Goal: Transaction & Acquisition: Purchase product/service

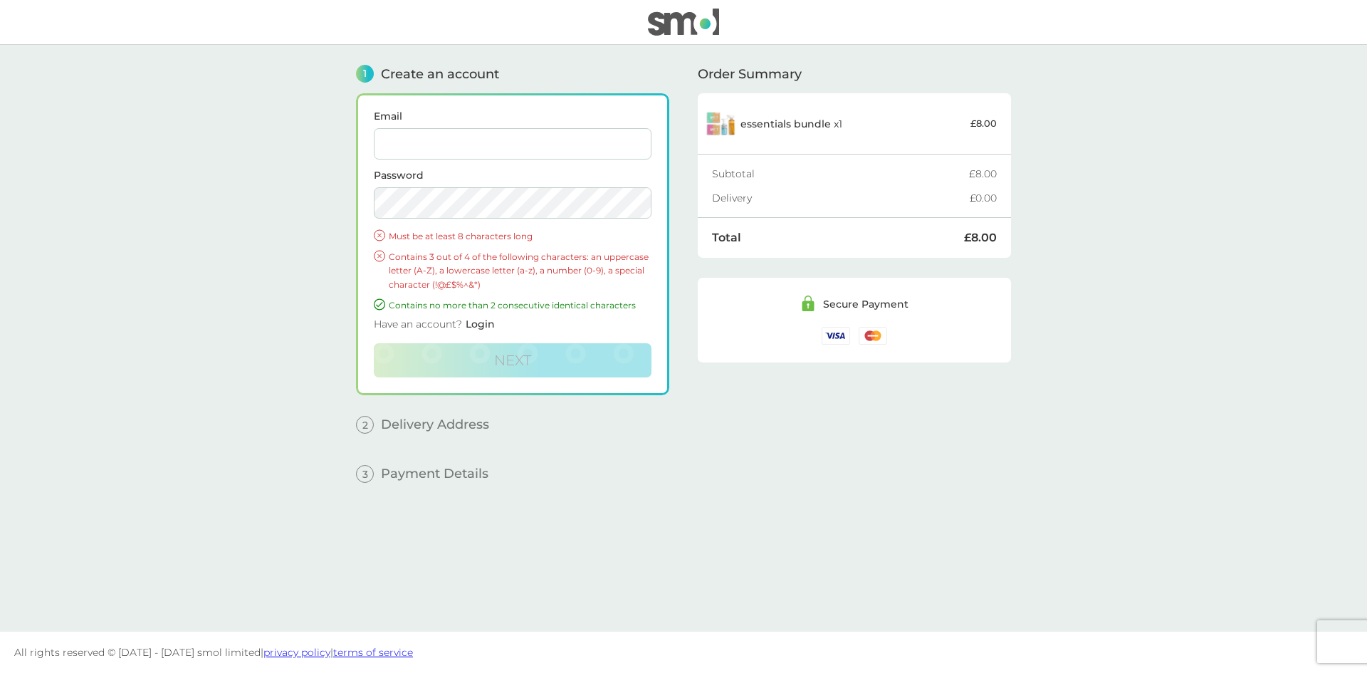
type input "[EMAIL_ADDRESS][DOMAIN_NAME]"
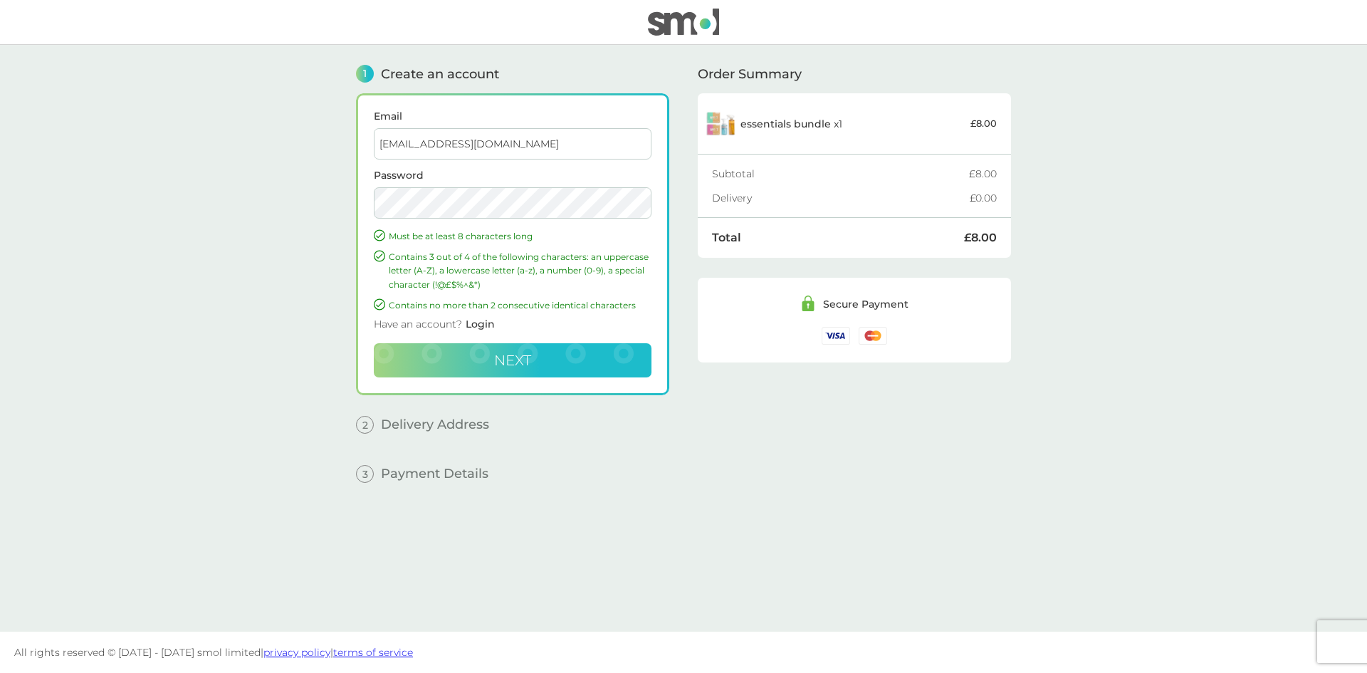
click at [518, 360] on span "Next" at bounding box center [512, 360] width 37 height 17
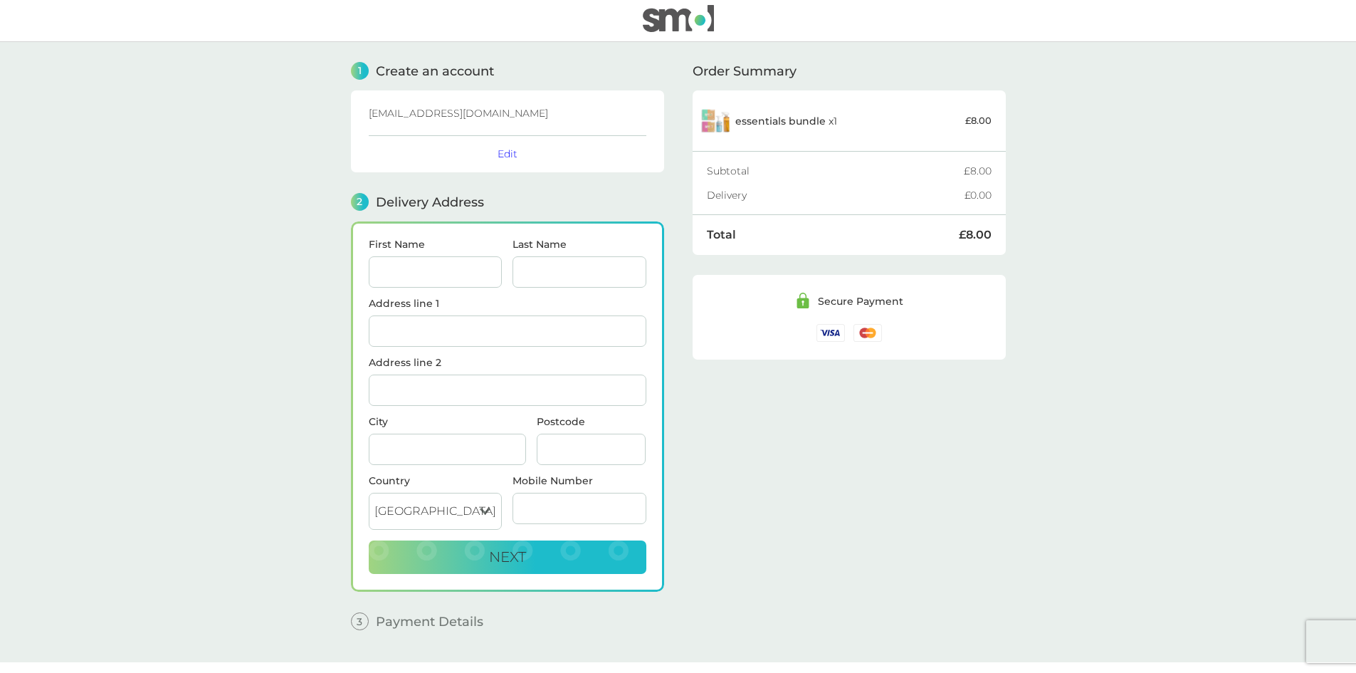
scroll to position [33, 0]
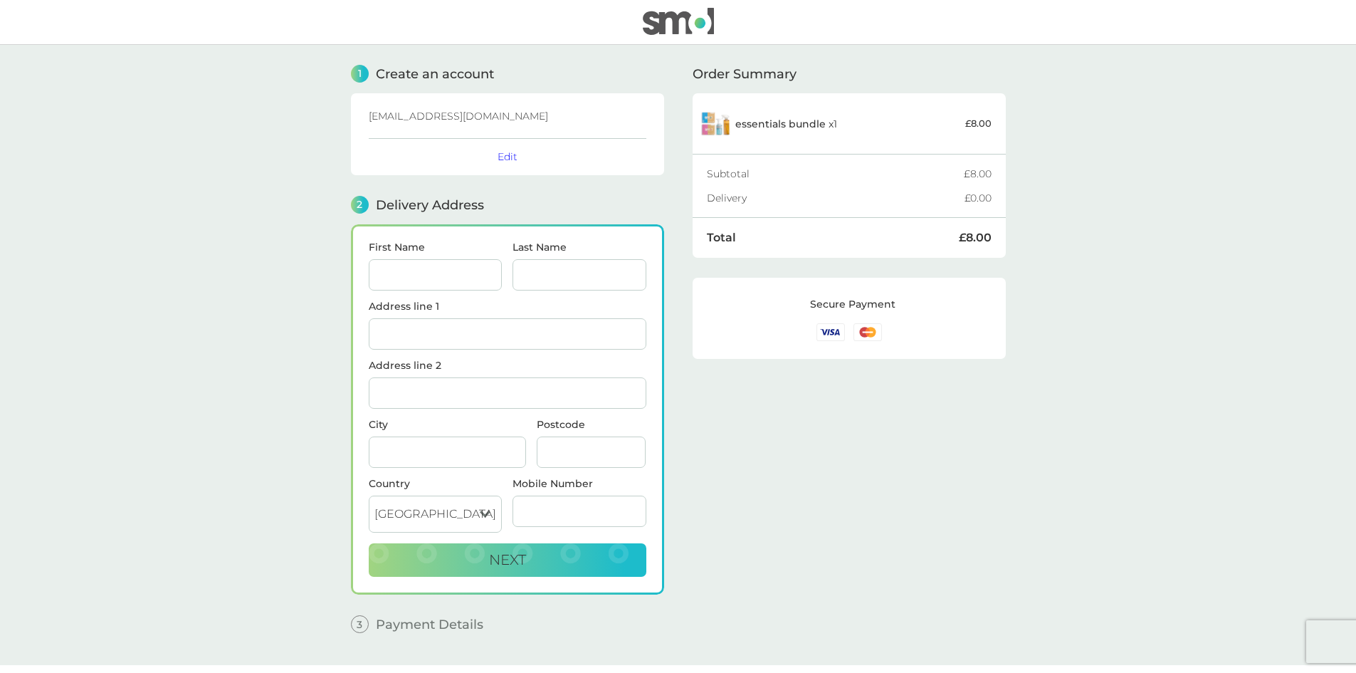
scroll to position [33, 0]
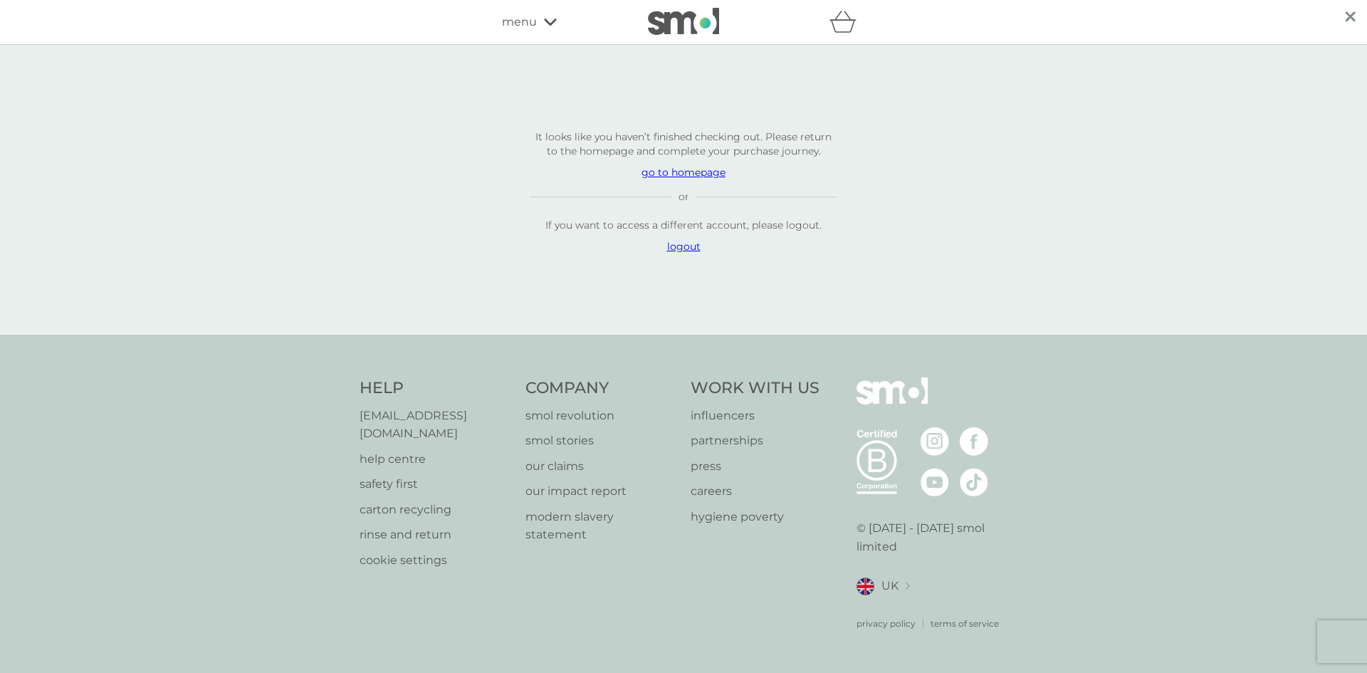
click at [694, 179] on p "go to homepage" at bounding box center [683, 172] width 306 height 14
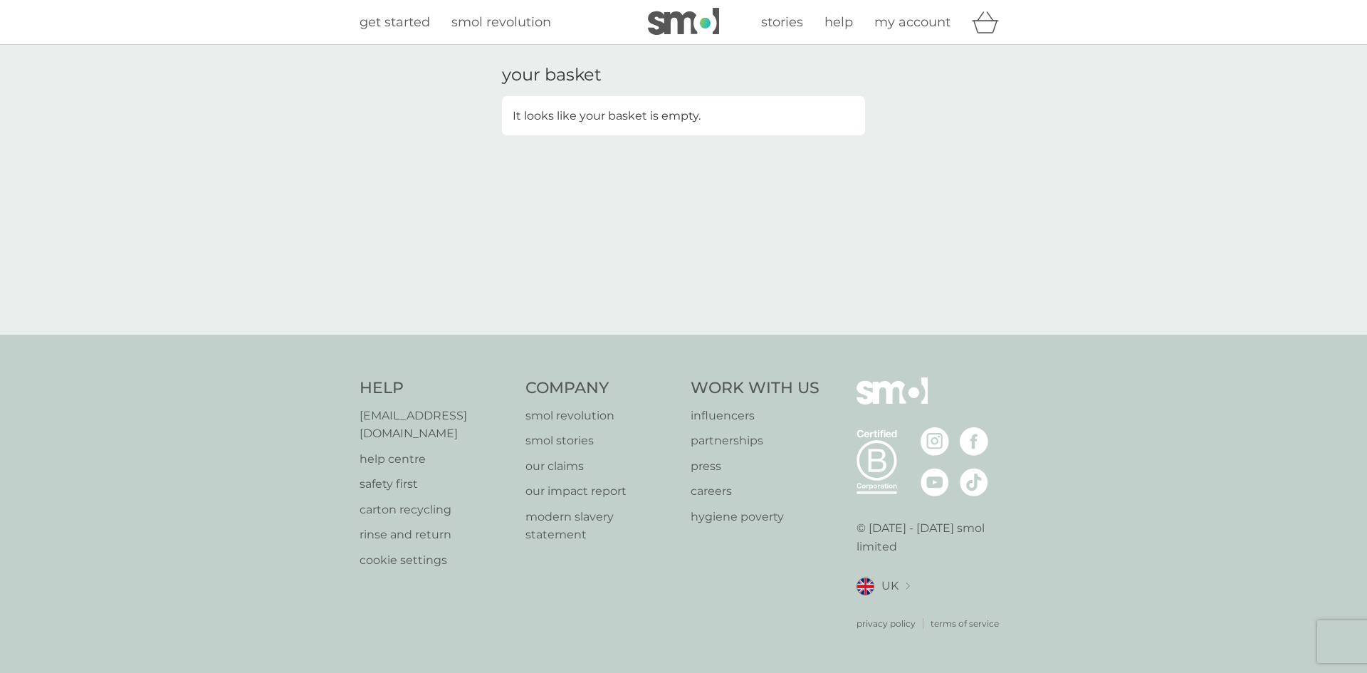
click at [399, 16] on span "get started" at bounding box center [395, 22] width 70 height 16
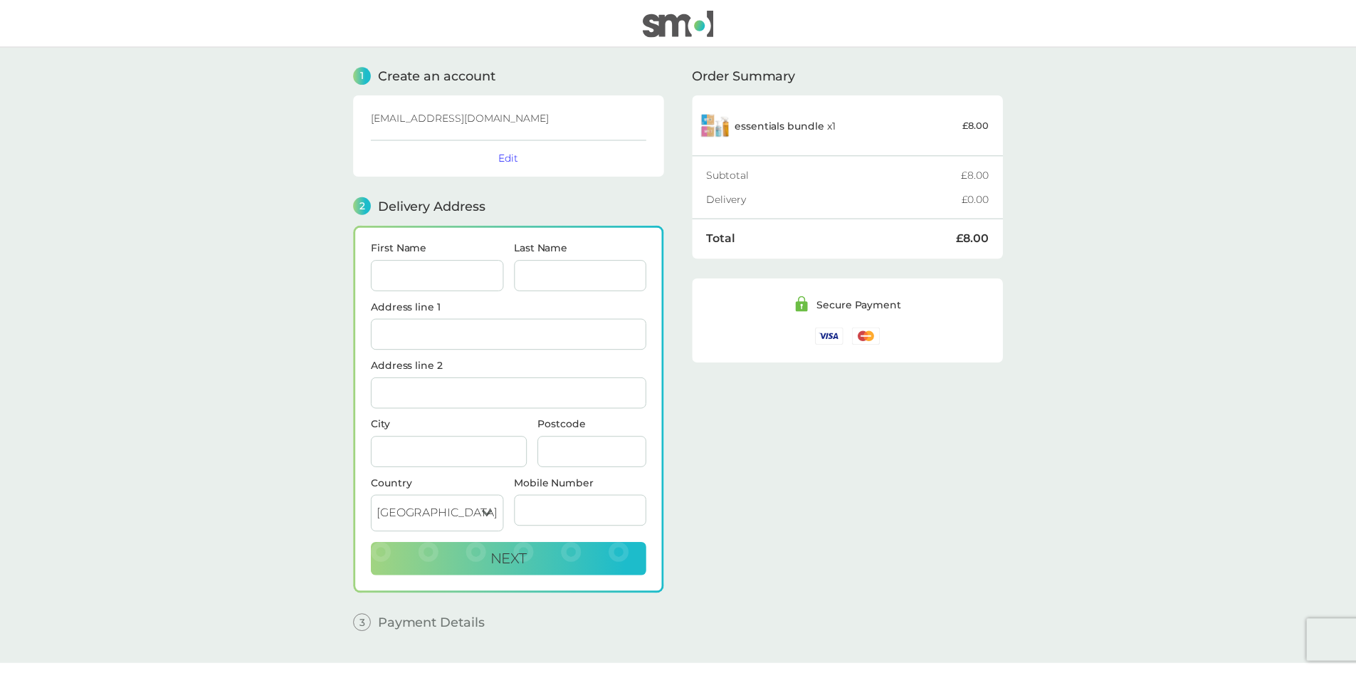
scroll to position [33, 0]
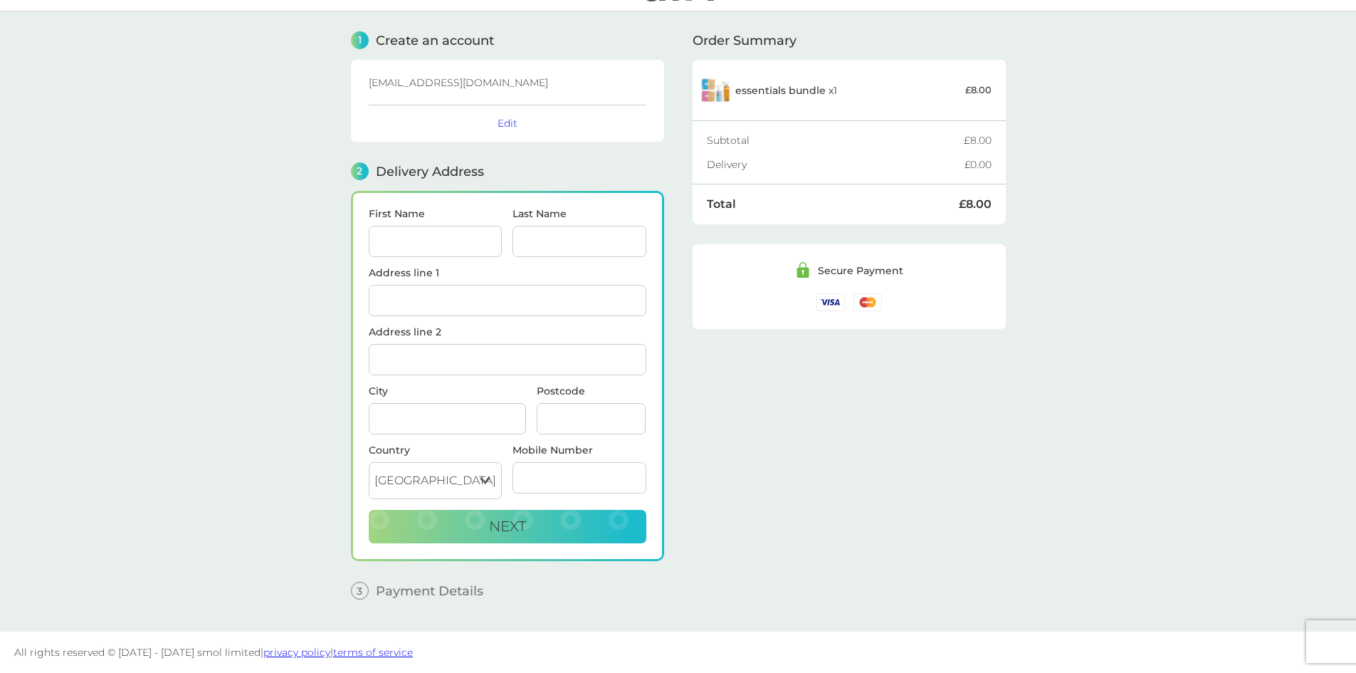
click at [439, 243] on input "First Name" at bounding box center [436, 241] width 134 height 31
type input "Mark"
type input "[PERSON_NAME]"
type input "The Elements, Brook Avenue"
type input "Warsash"
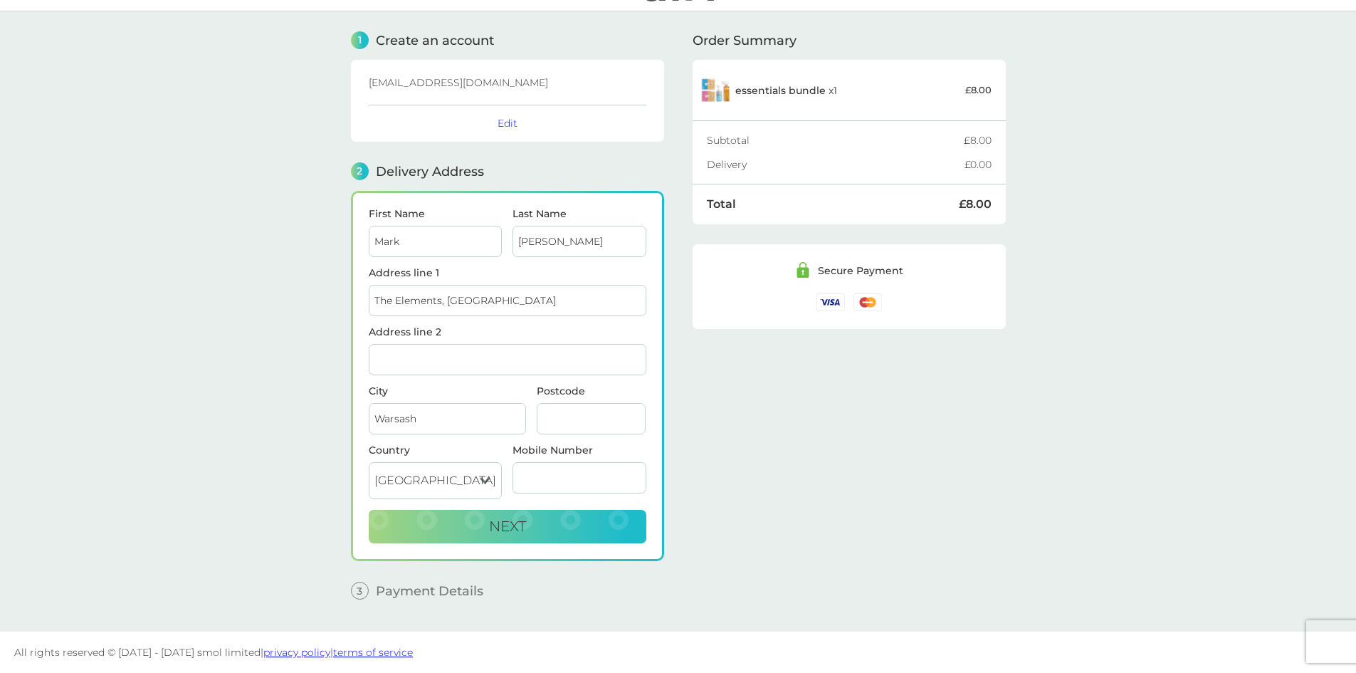
type input "SO31 9HR"
type input "07379097772"
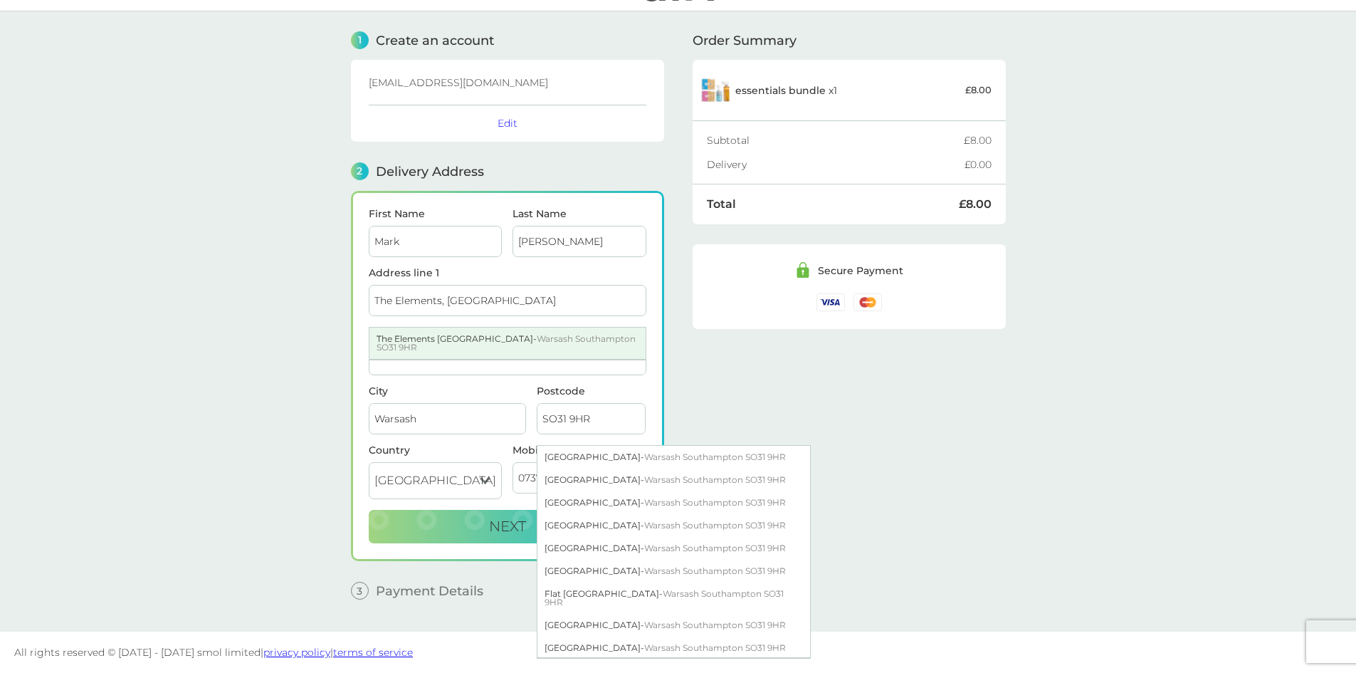
click at [530, 349] on div "The Elements Brook Avenue - Warsash Southampton SO31 9HR" at bounding box center [508, 343] width 276 height 31
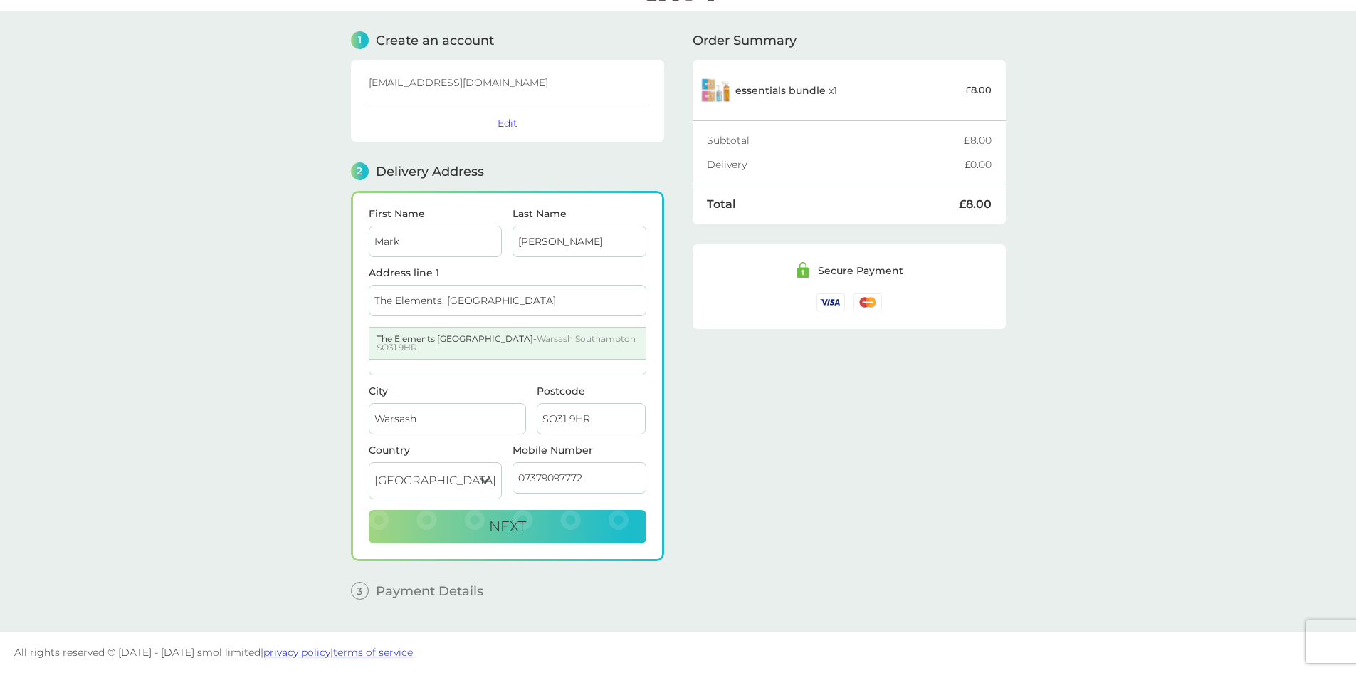
type input "Warsash"
type input "Southampton"
click at [505, 528] on span "Next" at bounding box center [507, 526] width 37 height 17
checkbox input "true"
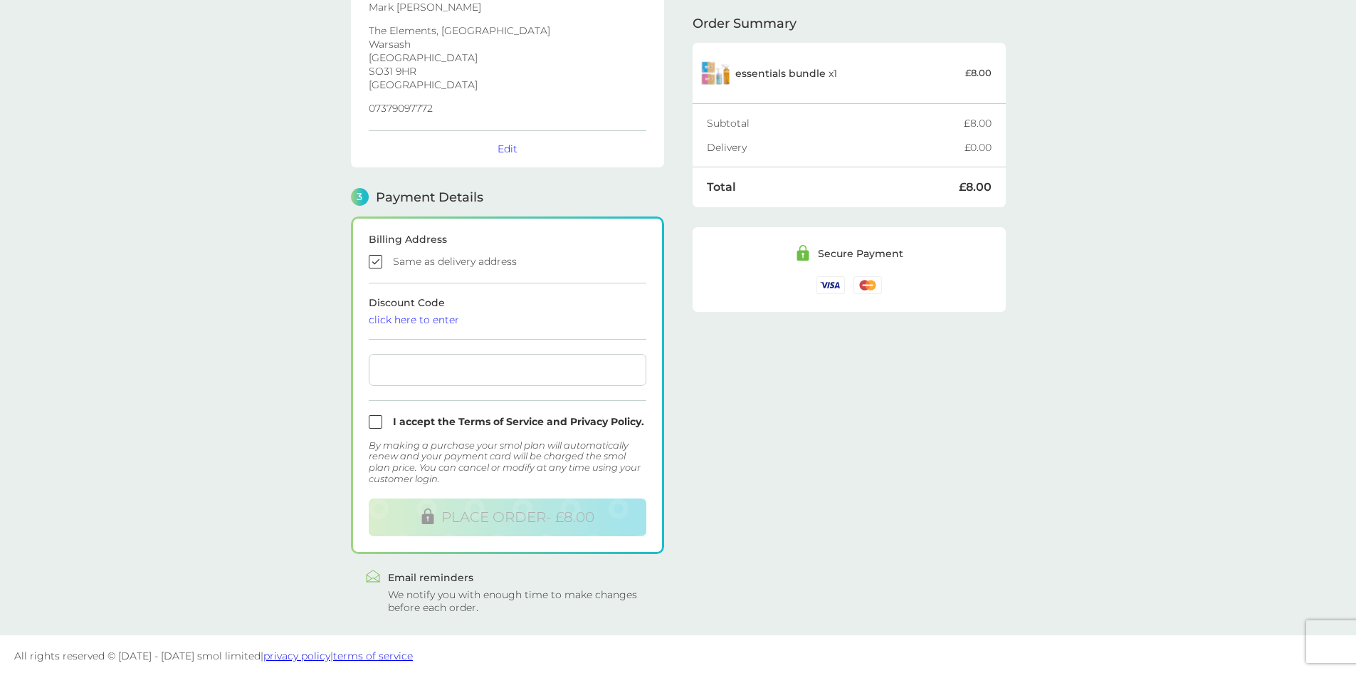
scroll to position [244, 0]
click at [375, 416] on input "checkbox" at bounding box center [508, 419] width 278 height 14
checkbox input "true"
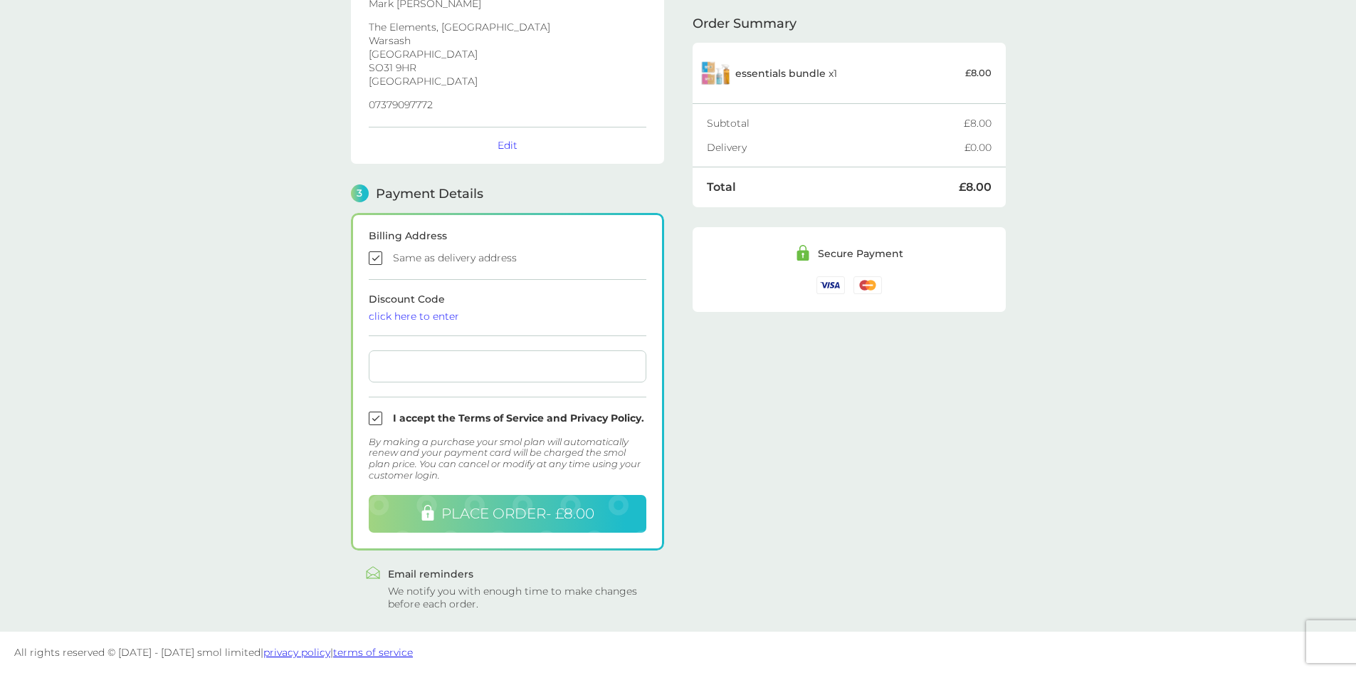
click at [530, 510] on span "PLACE ORDER - £8.00" at bounding box center [517, 513] width 153 height 17
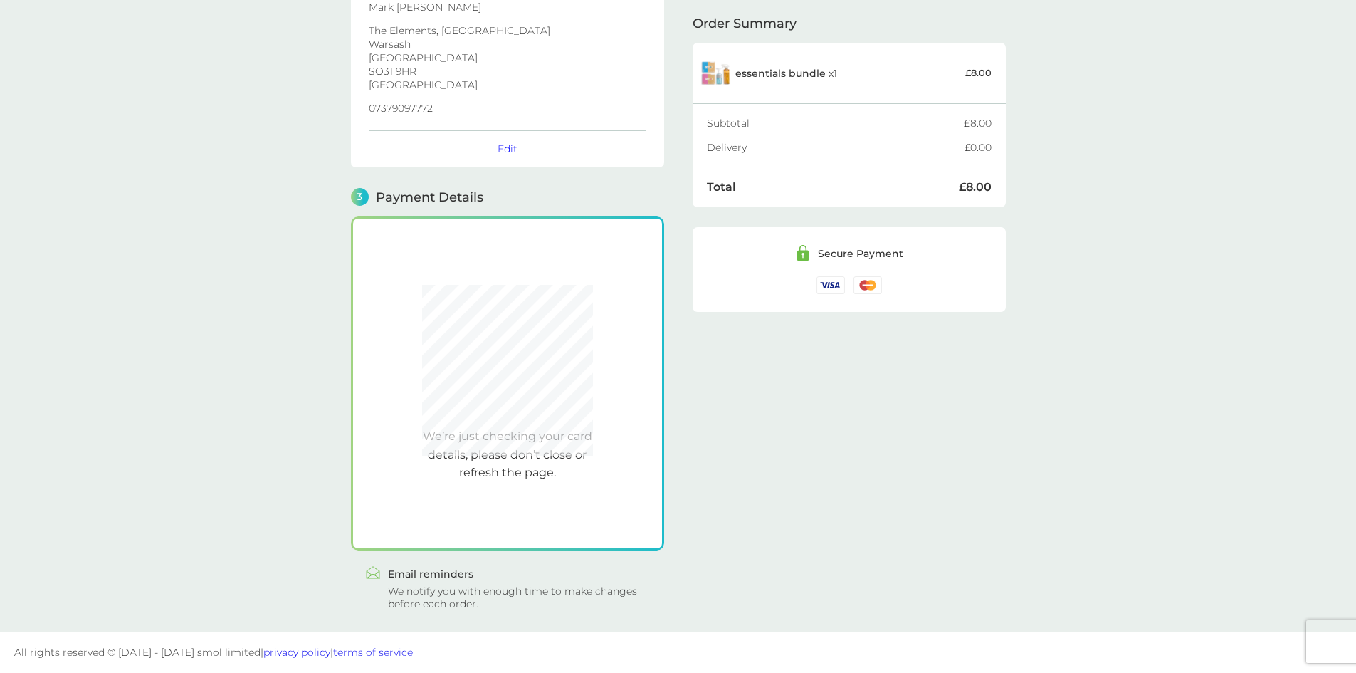
scroll to position [240, 0]
